Goal: Task Accomplishment & Management: Use online tool/utility

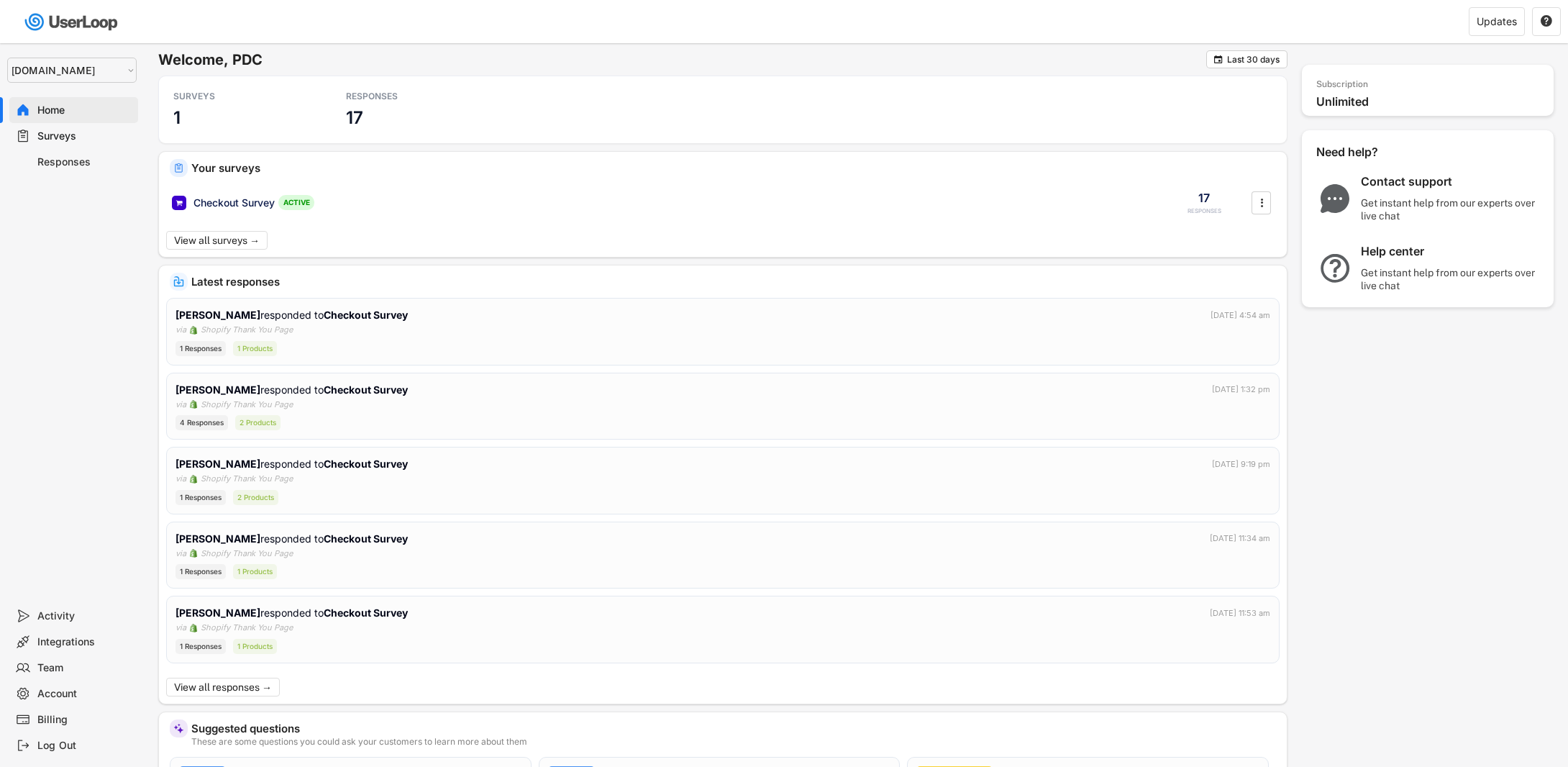
select select ""1348695171700984260__LOOKUP__1757426725278x418233487668167500""
click at [211, 210] on div "Checkout Survey ACTIVE 17 RESPONSES " at bounding box center [723, 202] width 1128 height 37
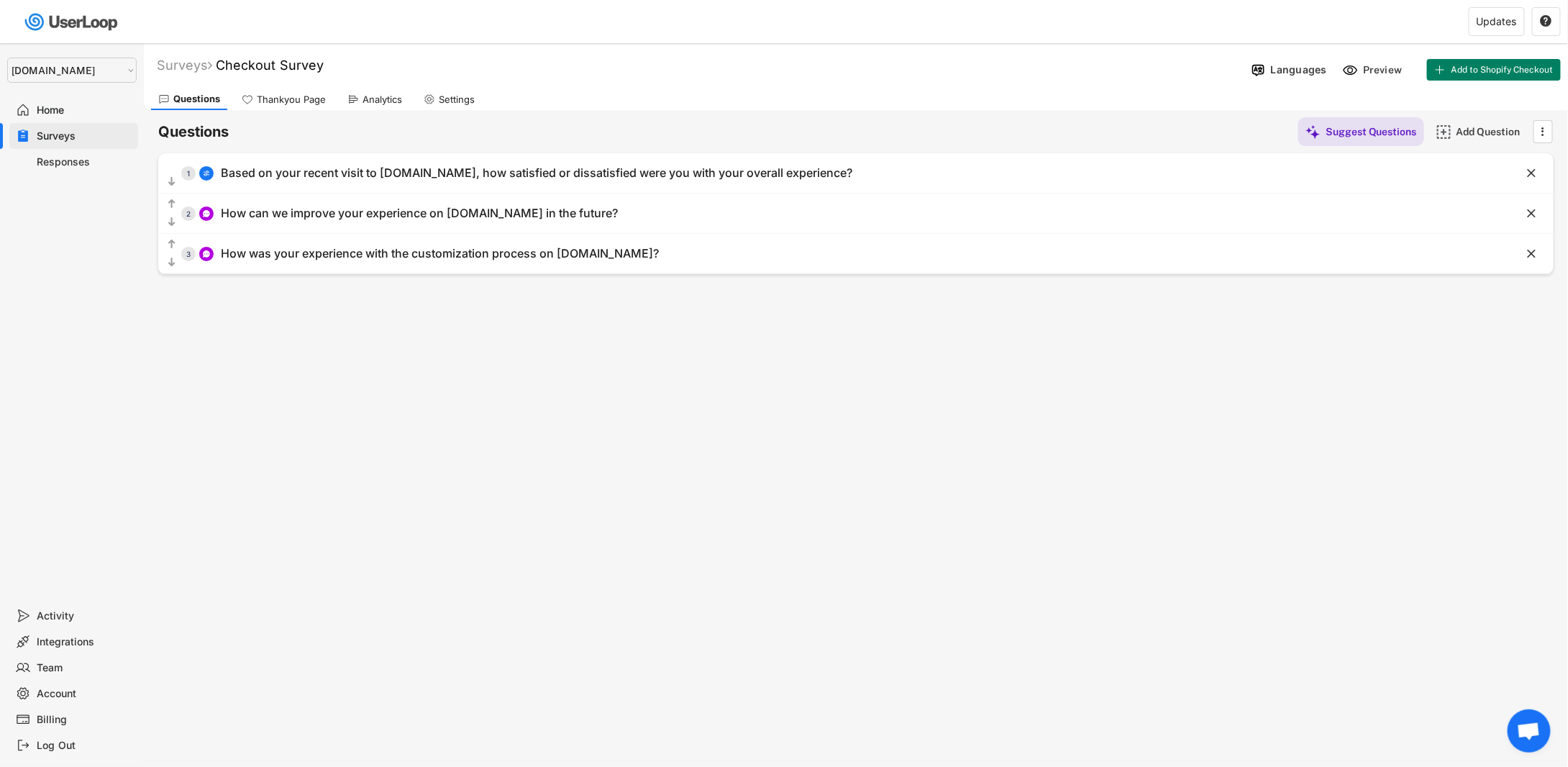
click at [89, 165] on div "Responses" at bounding box center [84, 162] width 95 height 14
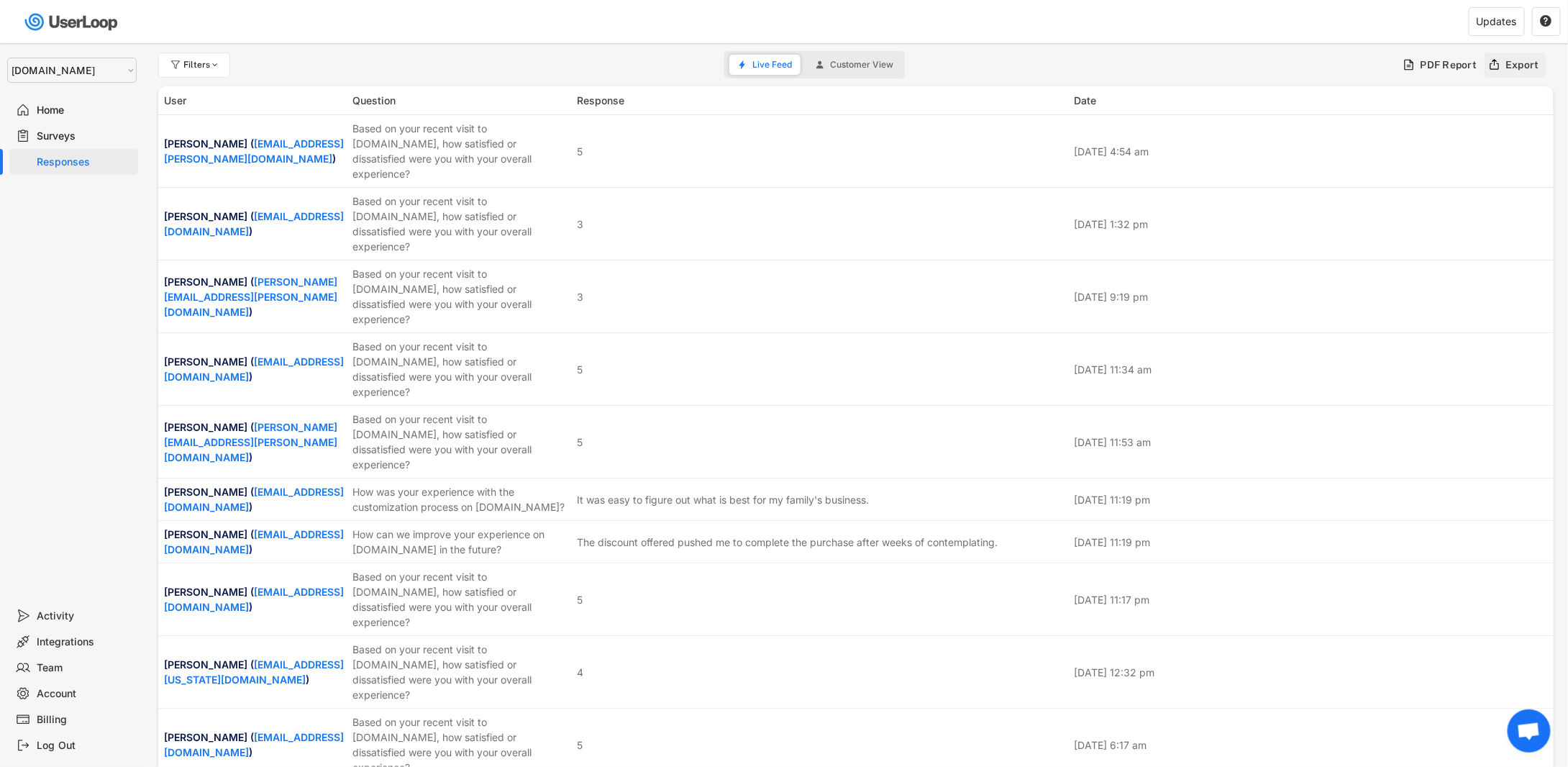
click at [1520, 73] on div "Export" at bounding box center [1516, 65] width 62 height 25
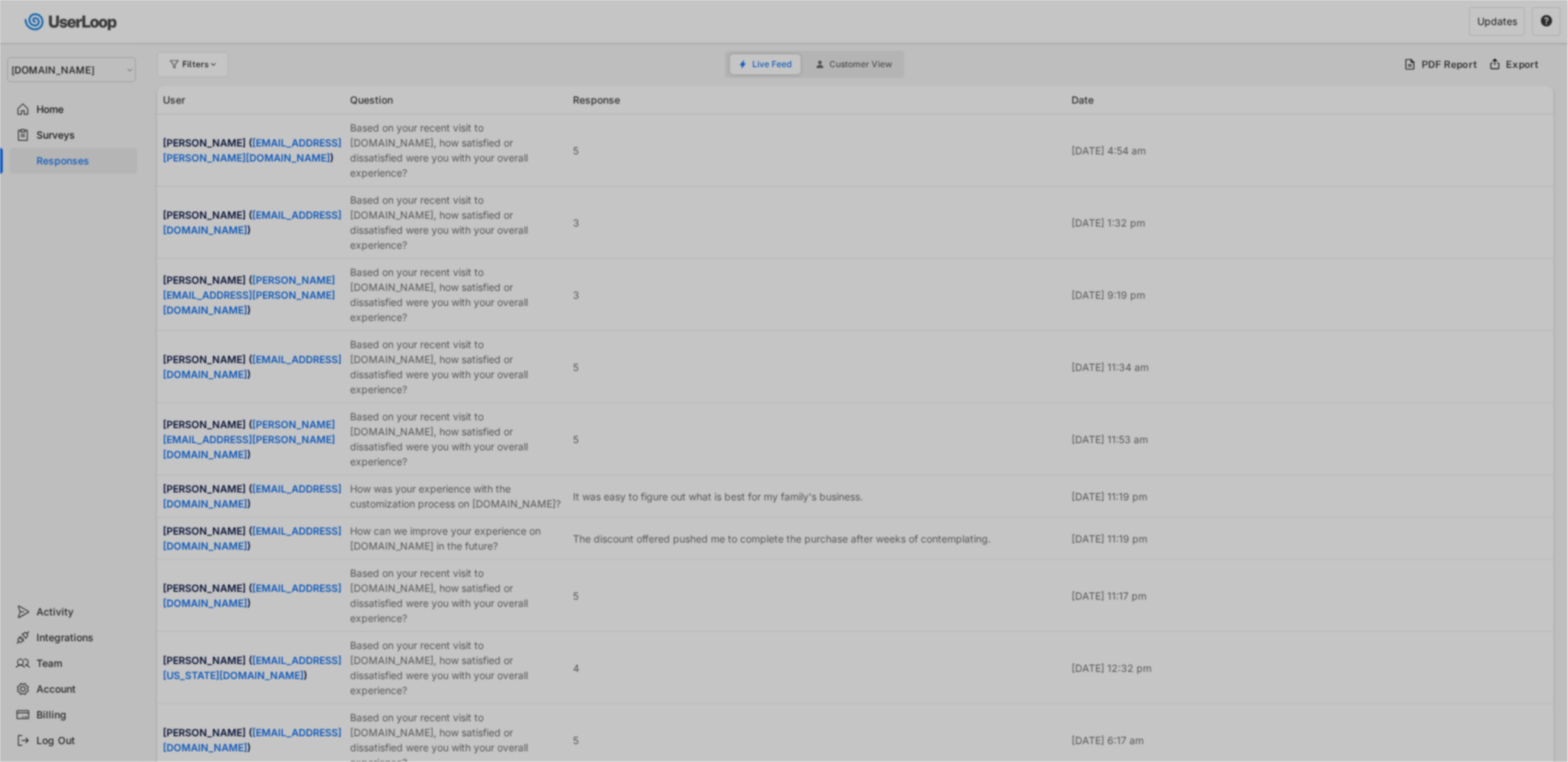
select select ""PLACEHOLDER_1427118222253""
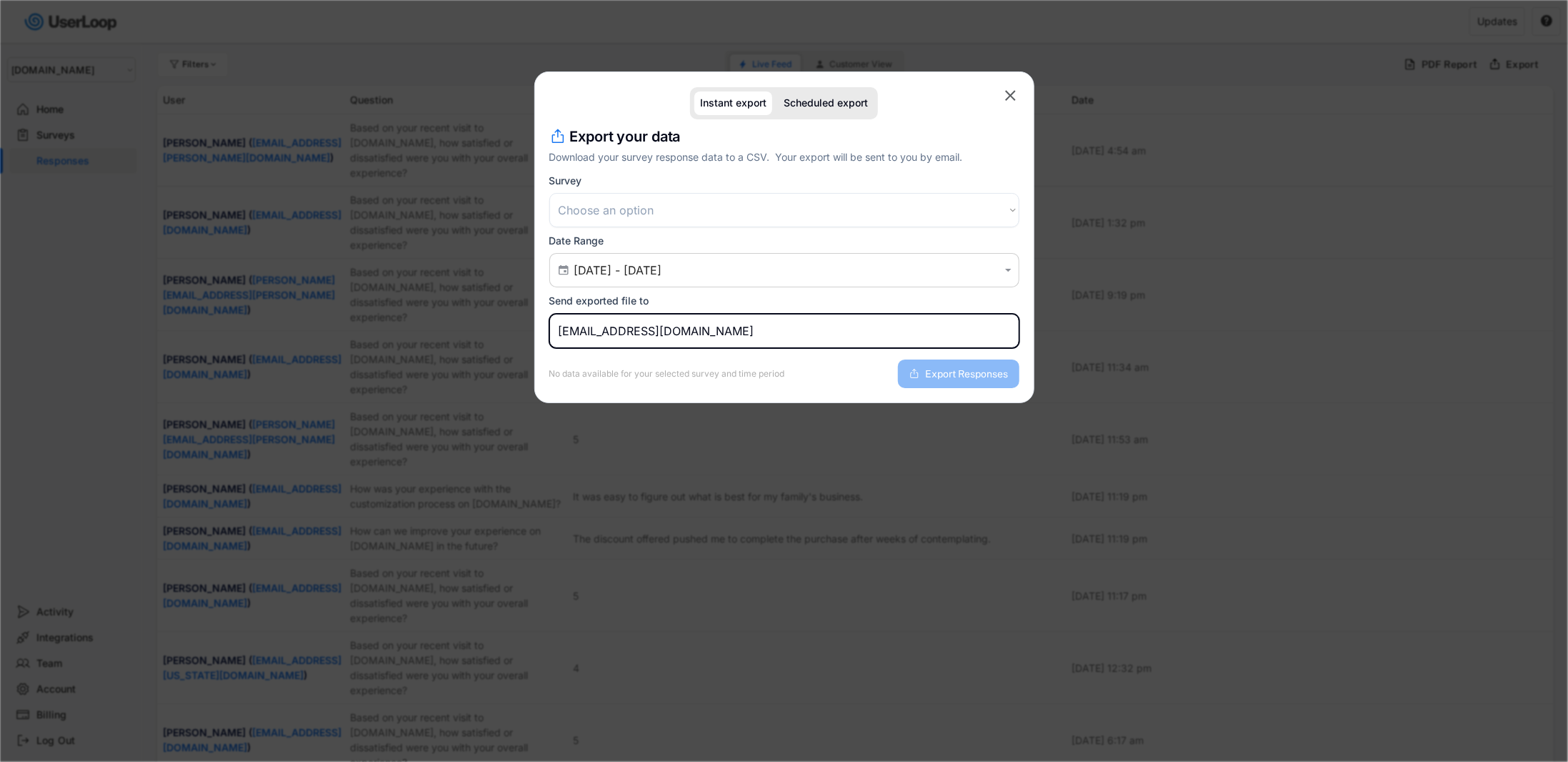
click at [768, 321] on input "[EMAIL_ADDRESS][DOMAIN_NAME]" at bounding box center [784, 331] width 470 height 34
type input "[PERSON_NAME][EMAIL_ADDRESS][DOMAIN_NAME]"
click at [862, 381] on div "No data available for your selected survey and time period Export Responses" at bounding box center [784, 368] width 470 height 40
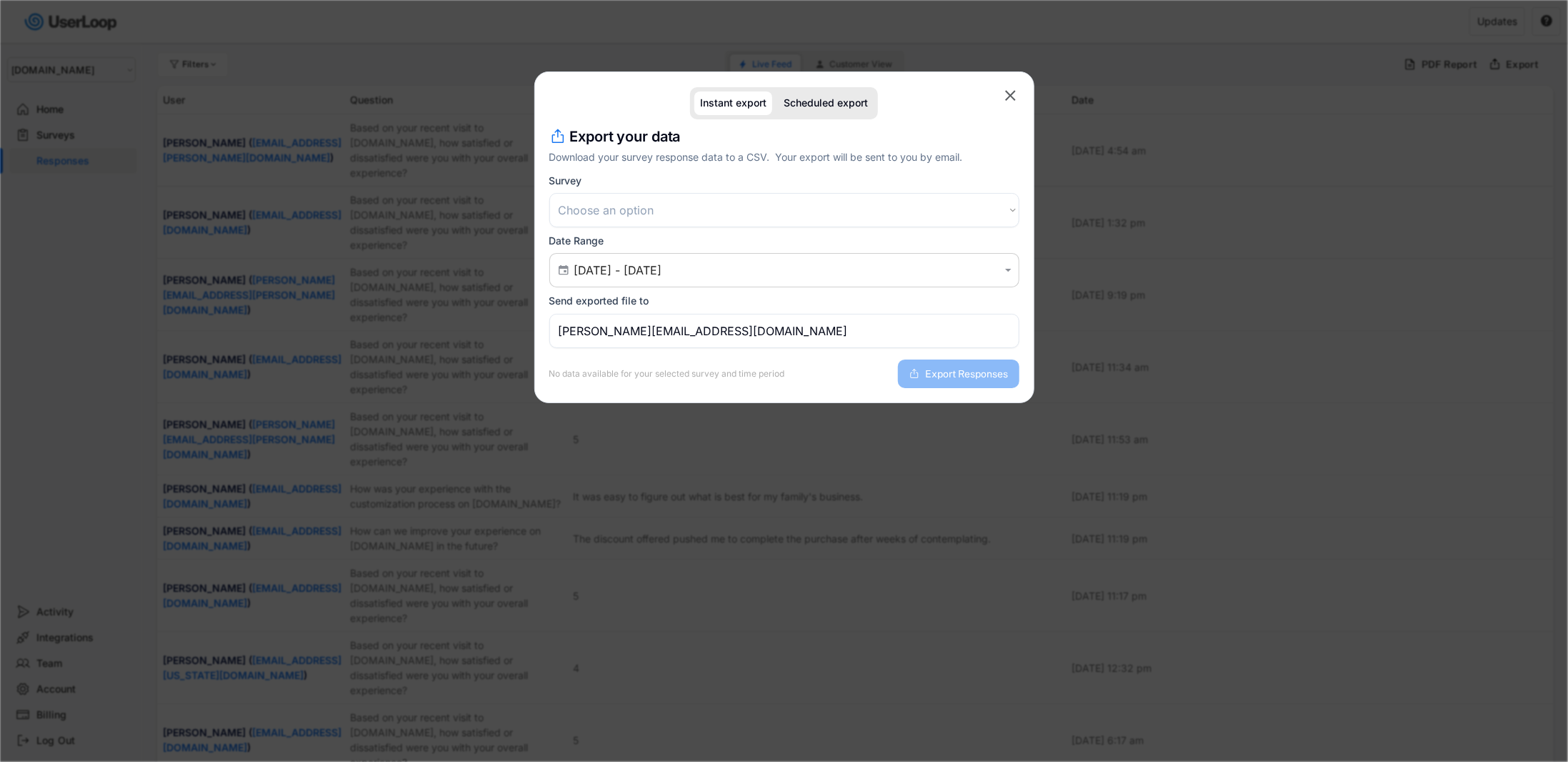
click at [910, 200] on select "Choose an option Post Purchase Checkout Survey Customer Satisfaction Survey Che…" at bounding box center [784, 210] width 470 height 34
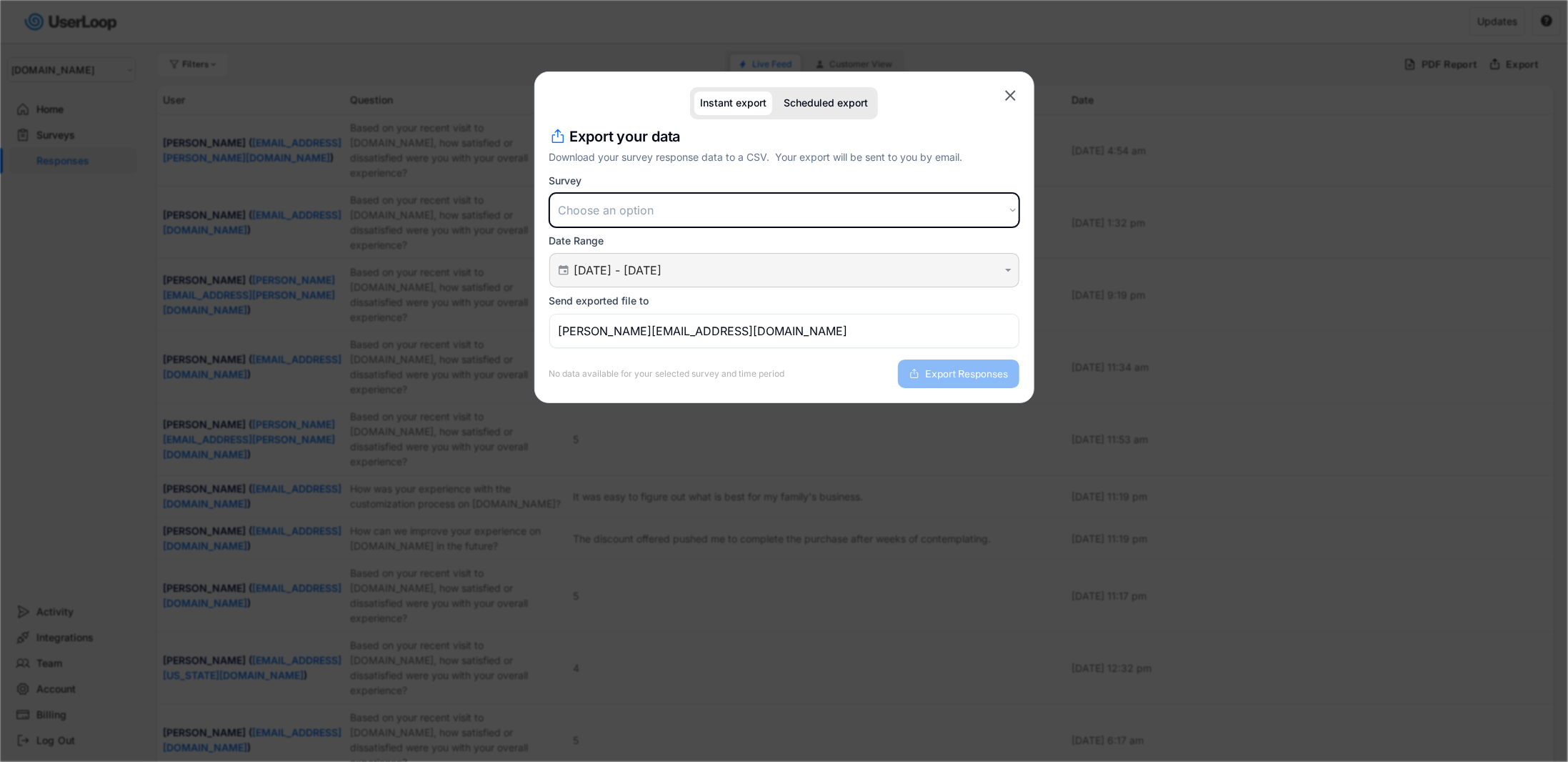
select select ""1348695171700984260__LOOKUP__1757494064871x182304297382838270""
click at [549, 193] on select "Choose an option Post Purchase Checkout Survey Customer Satisfaction Survey Che…" at bounding box center [784, 210] width 470 height 34
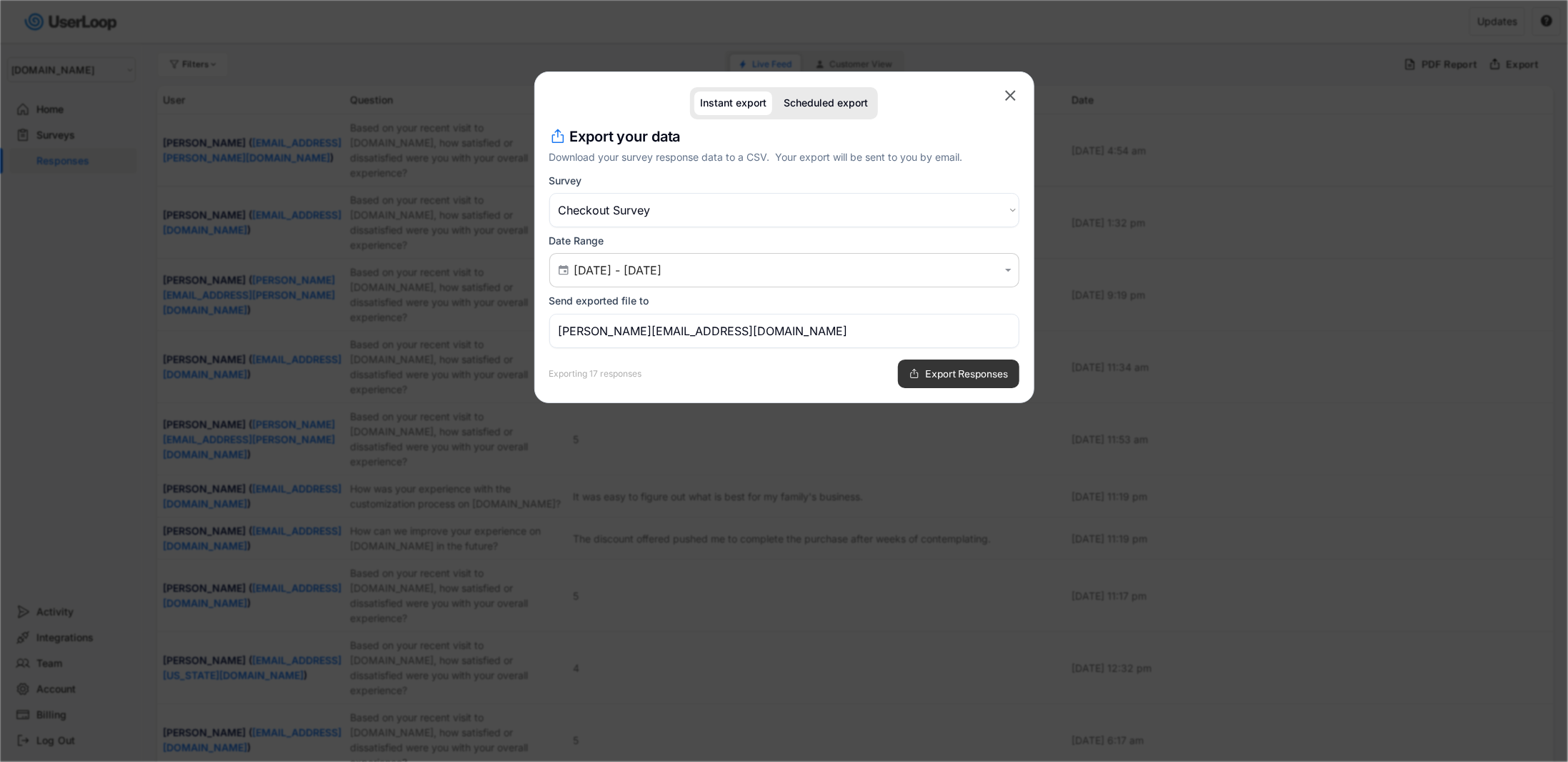
click at [961, 371] on span "Export Responses" at bounding box center [967, 373] width 83 height 10
